Goal: Use online tool/utility: Utilize a website feature to perform a specific function

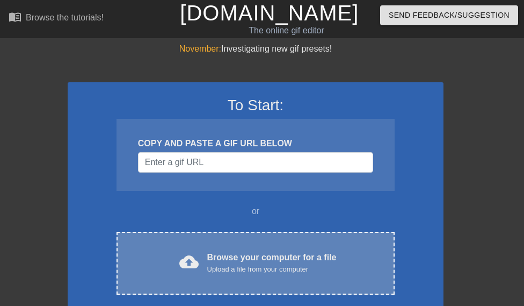
click at [249, 254] on div "Browse your computer for a file Upload a file from your computer" at bounding box center [271, 263] width 129 height 24
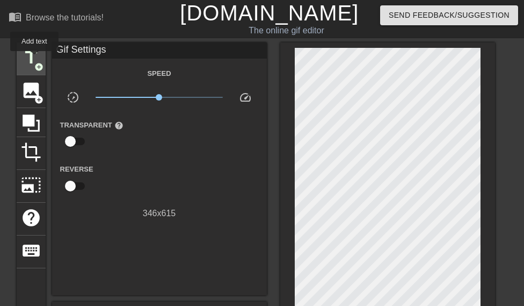
click at [35, 59] on span "title" at bounding box center [31, 57] width 20 height 20
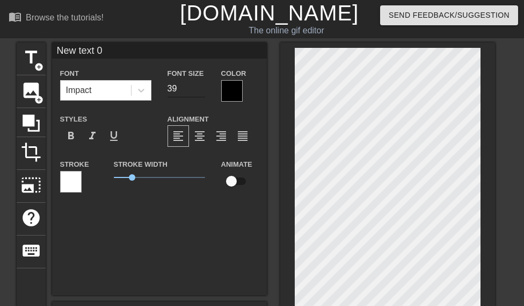
click at [199, 93] on input "39" at bounding box center [187, 88] width 38 height 17
type input "31"
click at [198, 92] on input "31" at bounding box center [187, 88] width 38 height 17
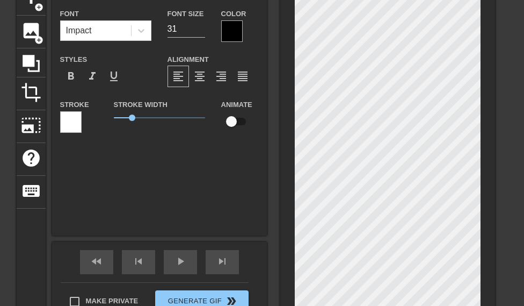
scroll to position [110, 0]
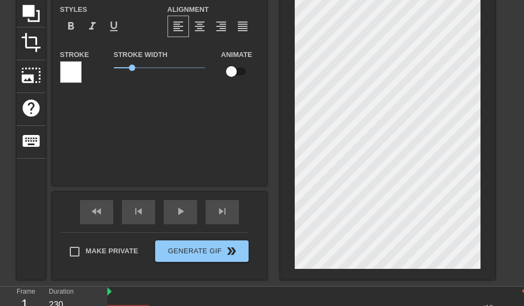
type input "MNew text 0"
type textarea "MNew text 0"
type input "MoNew text 0"
type textarea "MoNew text 0"
type input "MouNew text 0"
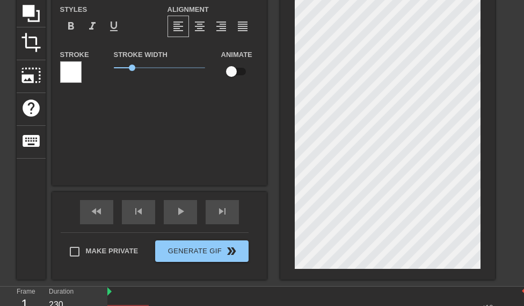
type textarea "MouNew text 0"
type input "MounNew text 0"
type textarea "MounNew text 0"
type input "MounaNew text 0"
type textarea "MounaNew text 0"
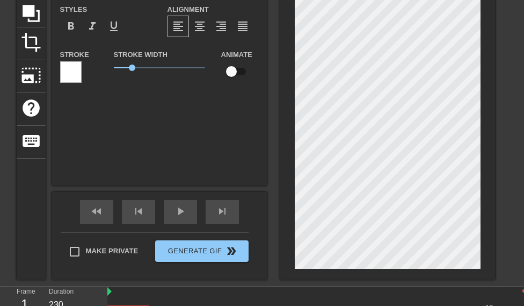
scroll to position [0, 2]
type input "Mounaew text 0"
type textarea "Mounaew text 0"
type input "Mounaw text 0"
type textarea "Mounaw text 0"
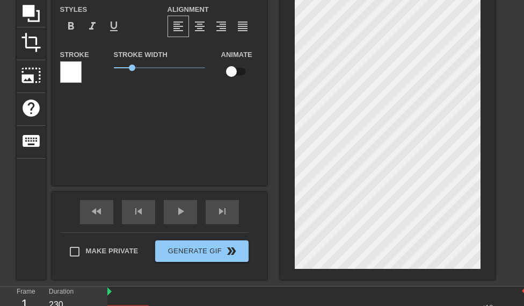
type input "Mouna text 0"
type textarea "Mouna text 0"
type input "Mounatext 0"
type textarea "Mounatext 0"
type input "Mounaext 0"
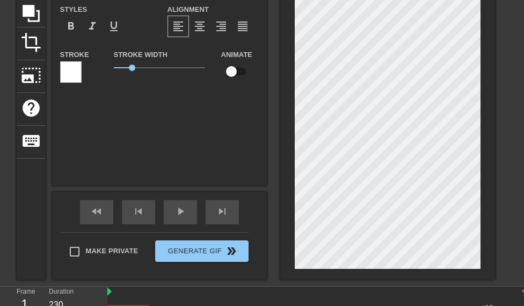
type textarea "Mounaext 0"
type input "Mounaxt 0"
type textarea "Mounaxt 0"
type input "Mounat 0"
type textarea "Mounat 0"
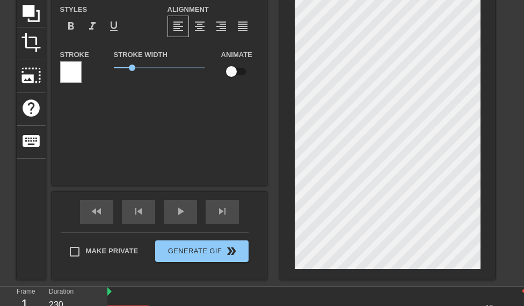
type input "Mouna 0"
type textarea "Mouna 0"
type input "Mouna0"
type textarea "Mouna0"
type input "Mouna"
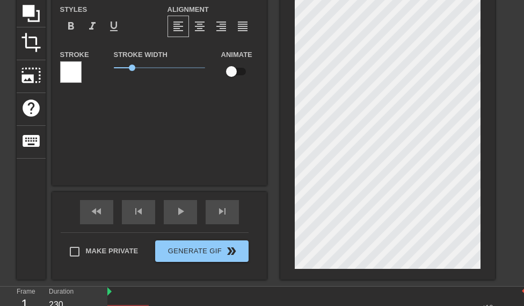
scroll to position [0, 1]
type textarea "Mouna"
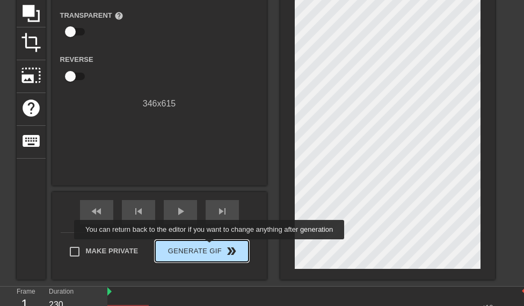
click at [212, 246] on span "Generate Gif double_arrow" at bounding box center [202, 250] width 84 height 13
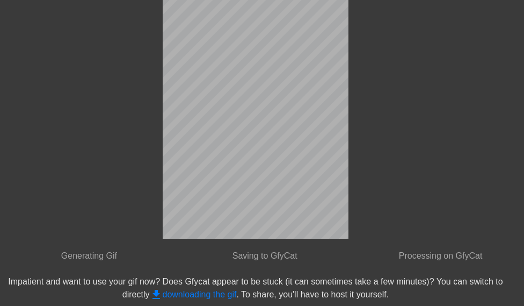
scroll to position [133, 0]
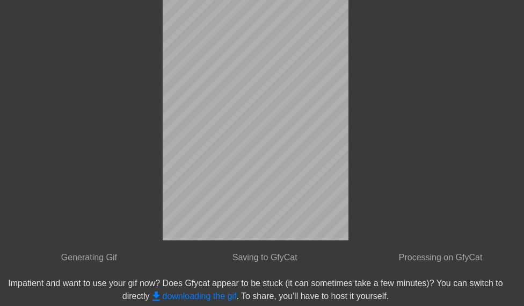
click at [227, 292] on link "get_app downloading the gif" at bounding box center [193, 295] width 87 height 9
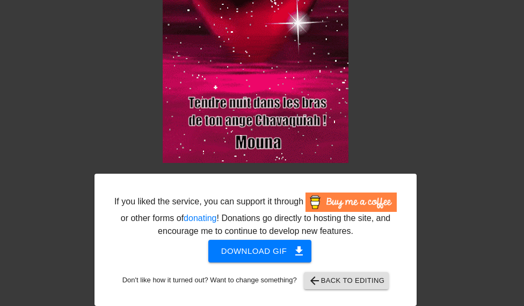
scroll to position [215, 0]
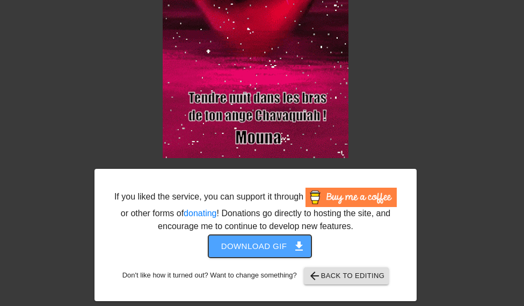
click at [289, 242] on span "Download gif get_app" at bounding box center [260, 246] width 78 height 14
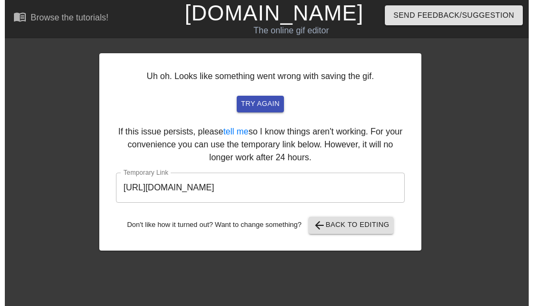
scroll to position [0, 0]
